Goal: Find specific page/section: Find specific page/section

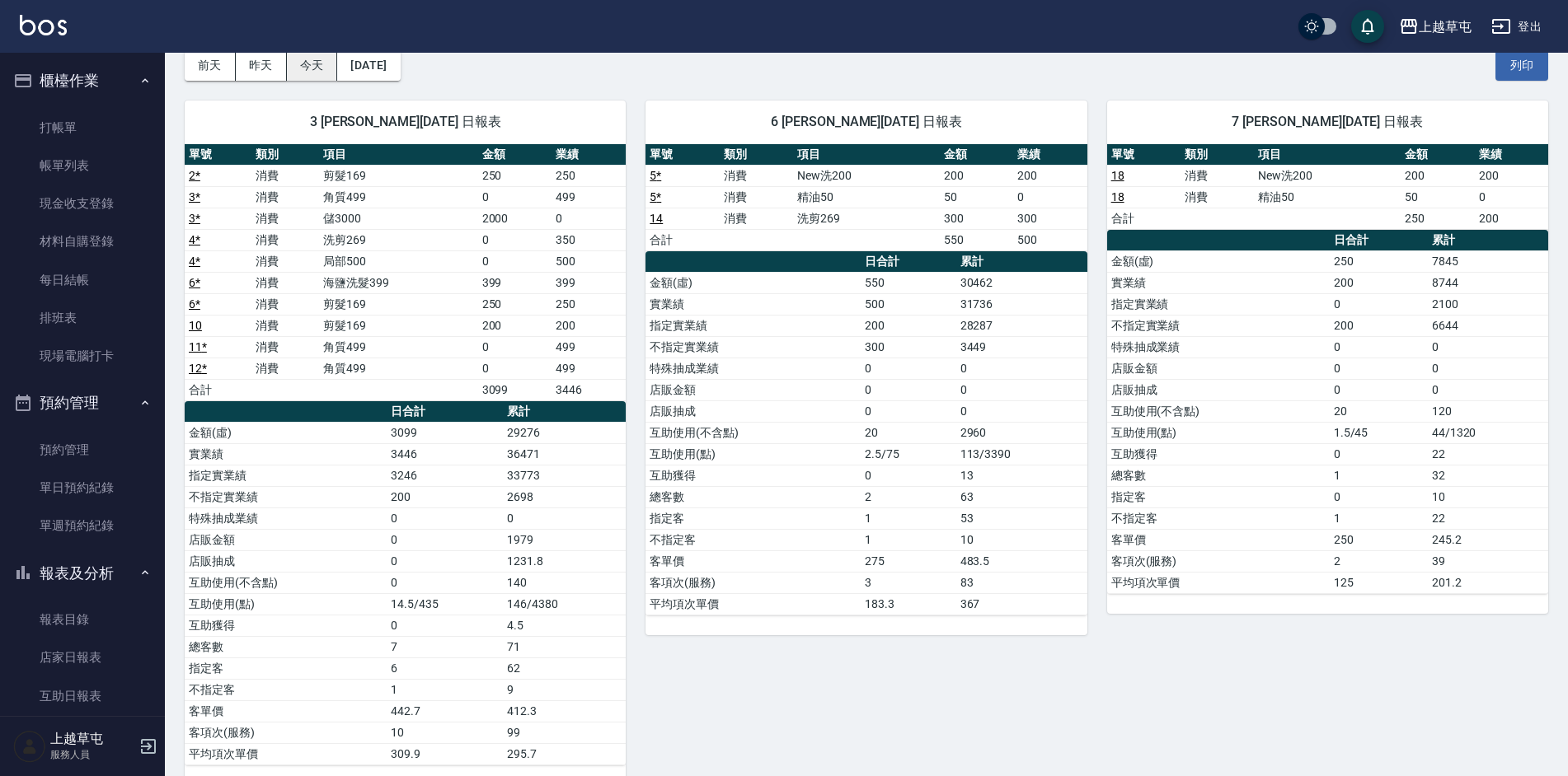
scroll to position [247, 0]
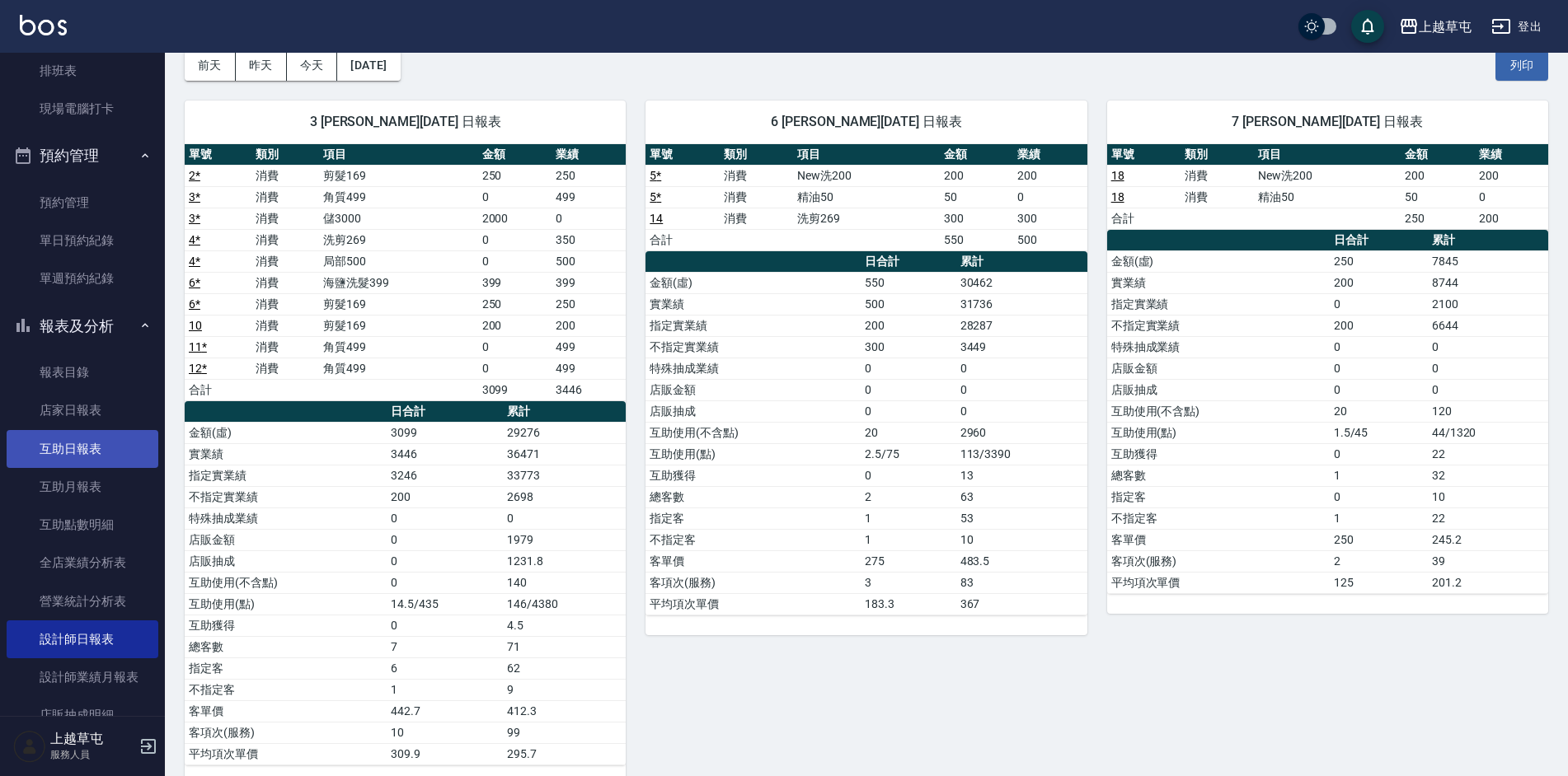
click at [91, 462] on link "互助日報表" at bounding box center [82, 449] width 152 height 38
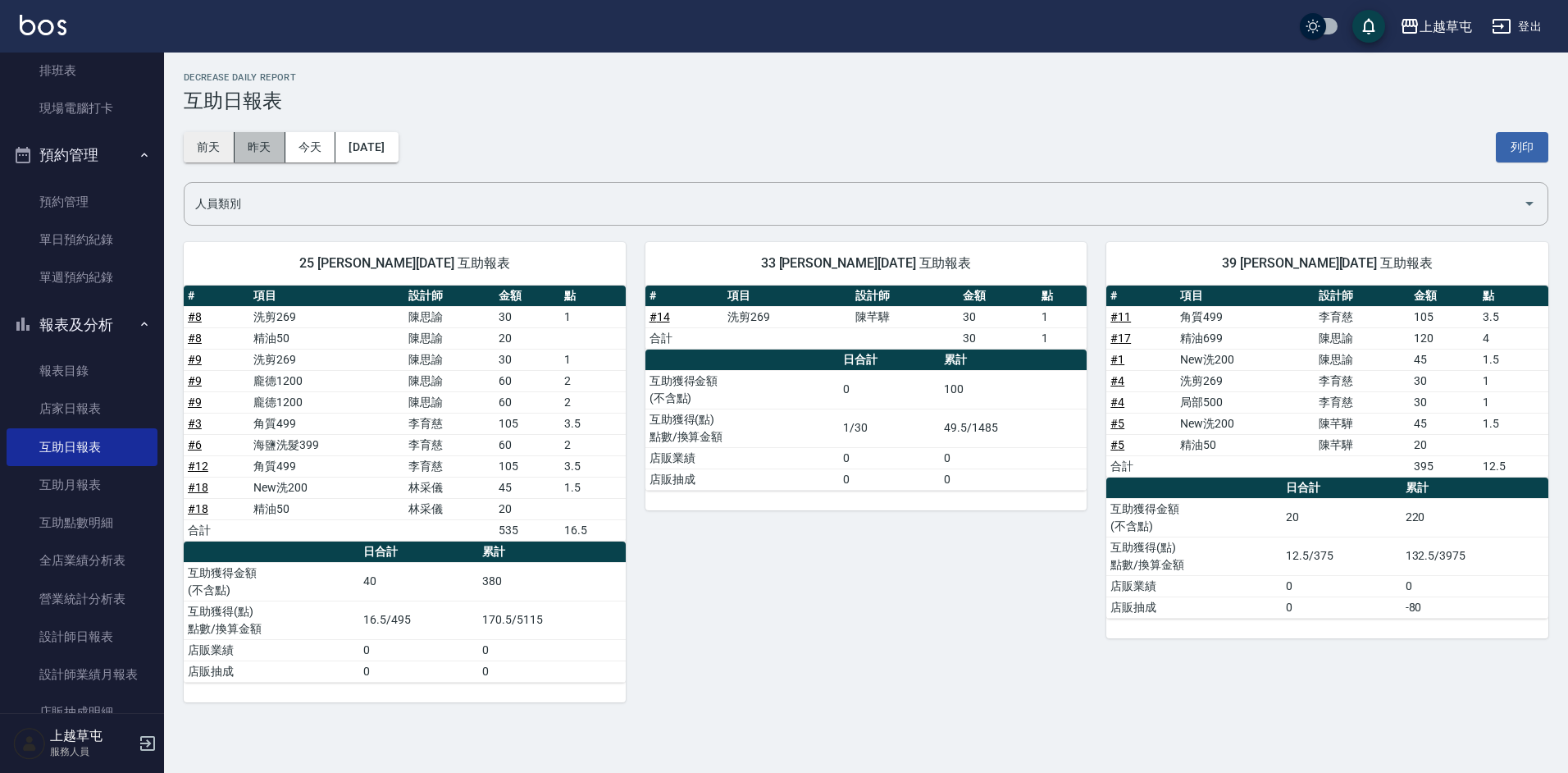
click at [235, 145] on button "昨天" at bounding box center [260, 147] width 51 height 30
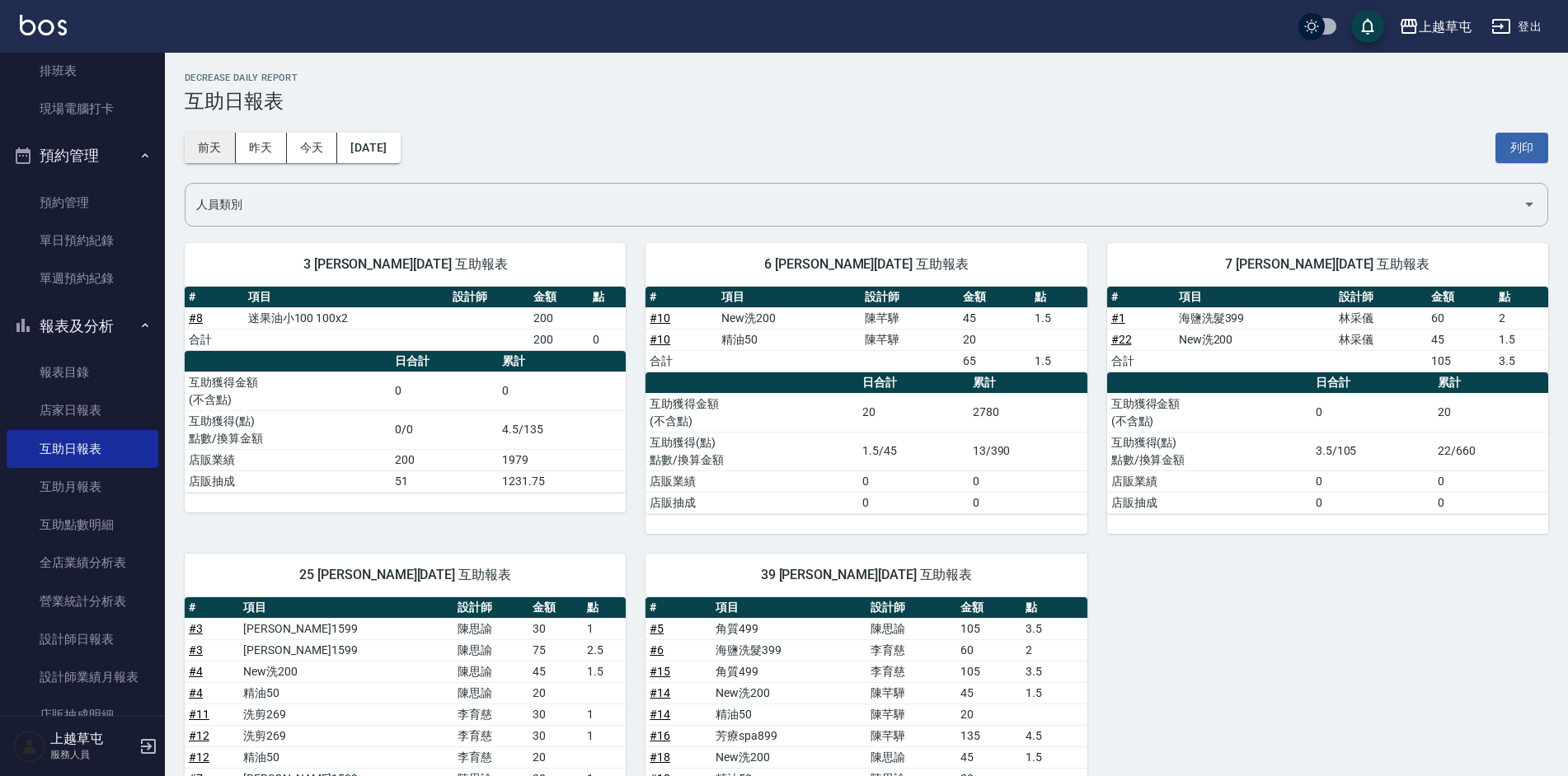
click at [219, 146] on button "前天" at bounding box center [210, 148] width 51 height 31
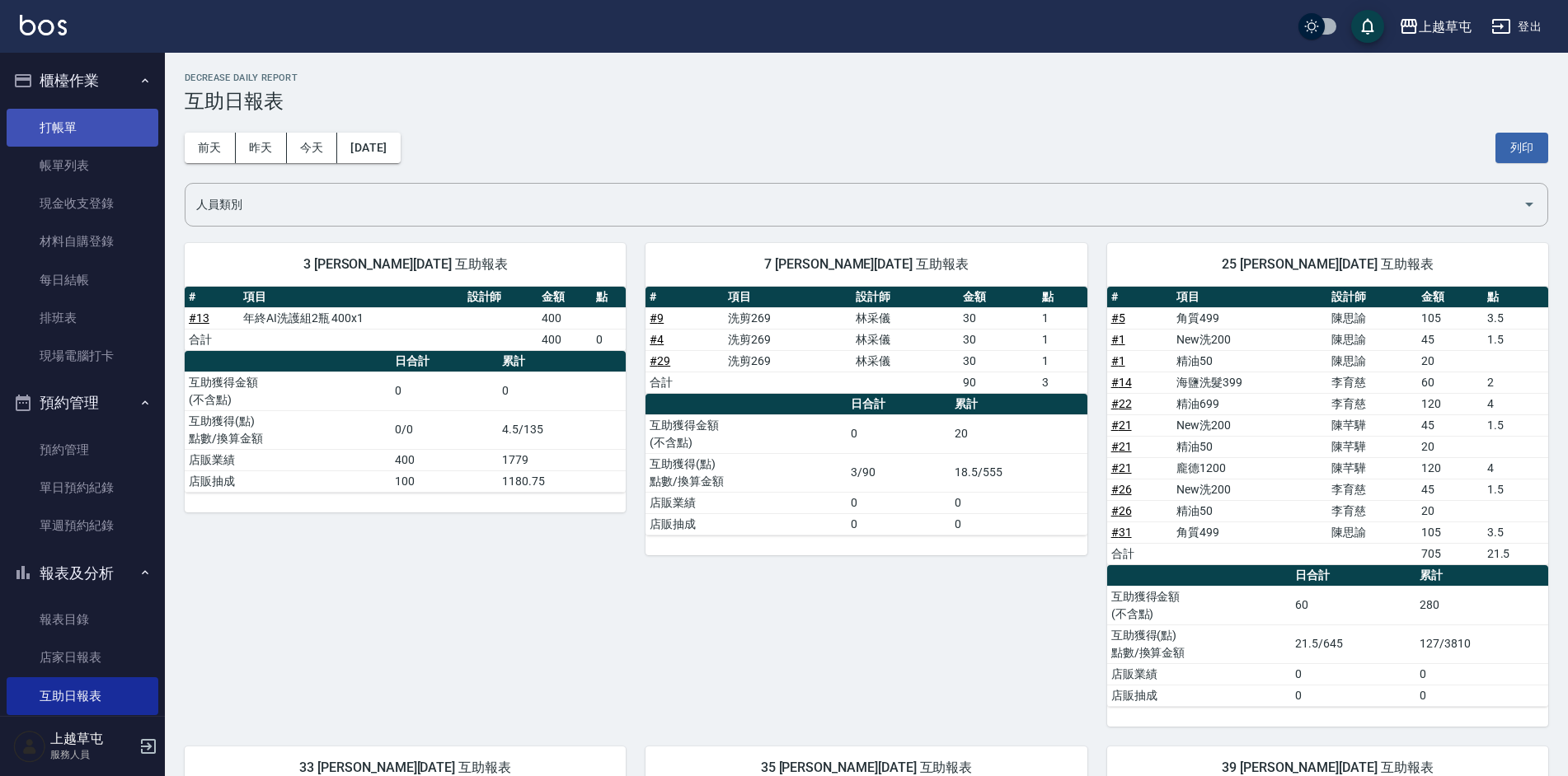
click at [103, 118] on link "打帳單" at bounding box center [82, 127] width 152 height 38
